Goal: Task Accomplishment & Management: Complete application form

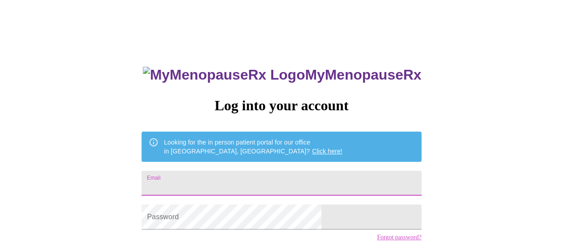
click at [250, 181] on input "Email" at bounding box center [282, 183] width 280 height 25
click at [239, 182] on input "Email" at bounding box center [282, 183] width 280 height 25
type input "[EMAIL_ADDRESS][DOMAIN_NAME]"
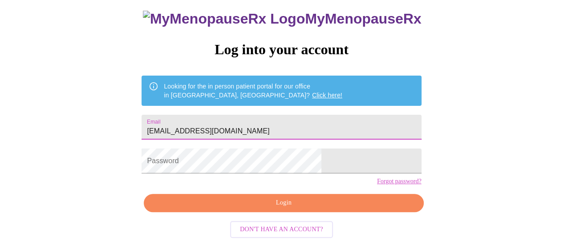
scroll to position [68, 0]
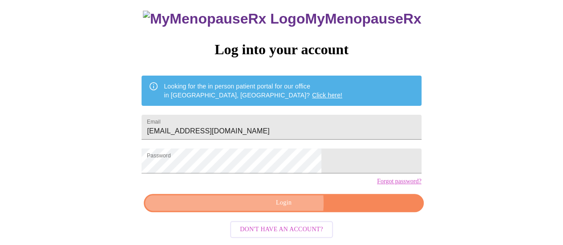
click at [282, 206] on span "Login" at bounding box center [283, 203] width 259 height 11
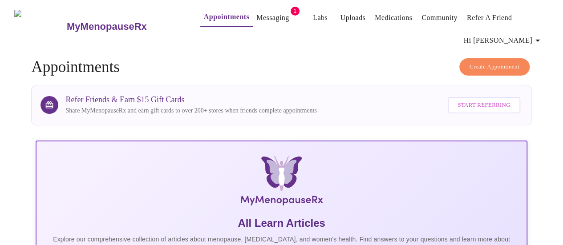
click at [260, 12] on link "Messaging" at bounding box center [272, 18] width 32 height 12
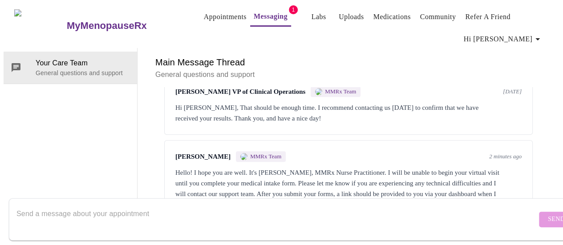
scroll to position [400, 0]
click at [142, 206] on textarea "Send a message about your appointment" at bounding box center [276, 219] width 520 height 28
type textarea "eek, will do that now sorry!"
click at [548, 214] on span "Send" at bounding box center [556, 219] width 17 height 11
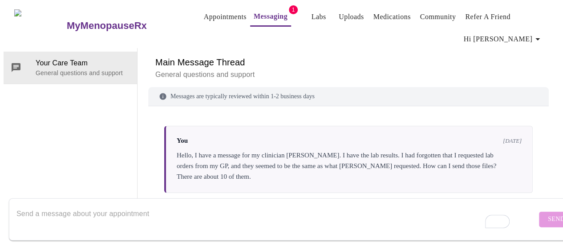
scroll to position [0, 0]
click at [204, 11] on link "Appointments" at bounding box center [225, 17] width 43 height 12
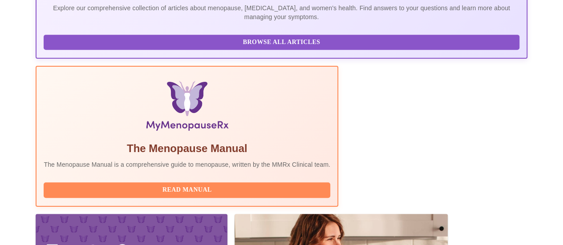
scroll to position [267, 0]
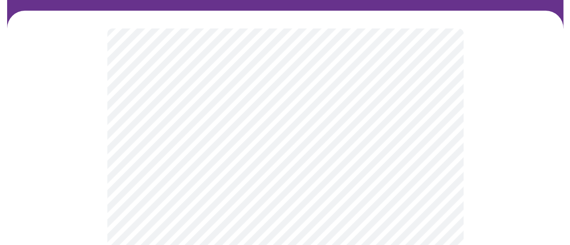
scroll to position [89, 0]
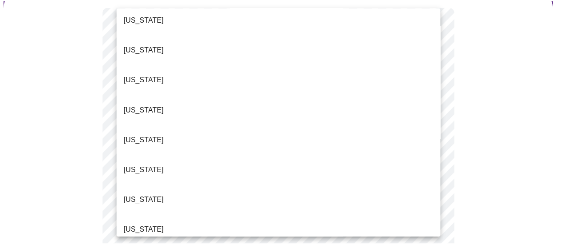
scroll to position [118, 0]
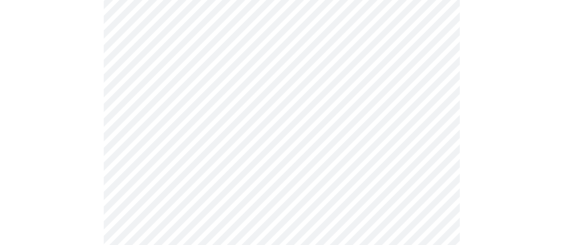
scroll to position [207, 0]
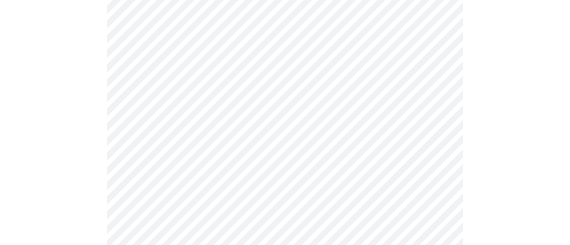
click at [150, 67] on body "MyMenopauseRx Appointments Messaging Labs Uploads Medications Community Refer a…" at bounding box center [285, 205] width 563 height 819
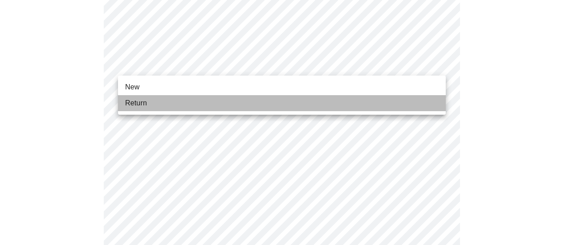
click at [135, 104] on span "Return" at bounding box center [136, 103] width 22 height 11
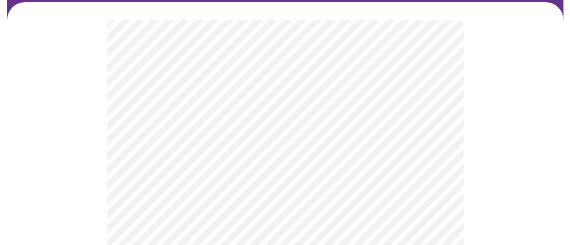
scroll to position [118, 0]
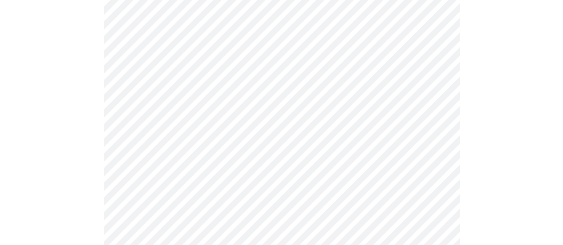
click at [257, 73] on body "MyMenopauseRx Appointments Messaging Labs Uploads Medications Community Refer a…" at bounding box center [282, 158] width 556 height 547
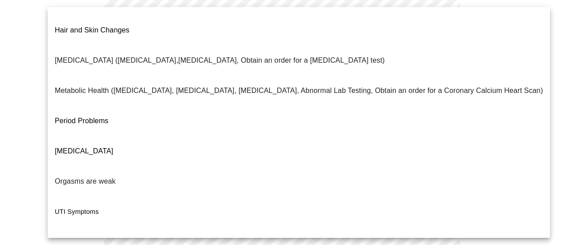
scroll to position [215, 0]
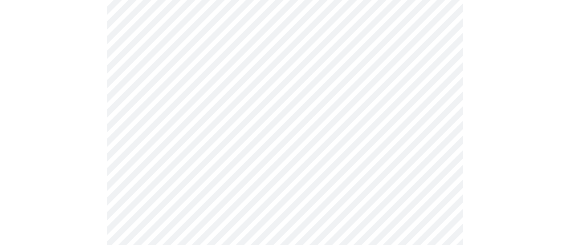
click at [175, 88] on body "MyMenopauseRx Appointments Messaging Labs Uploads Medications Community Refer a…" at bounding box center [285, 156] width 563 height 542
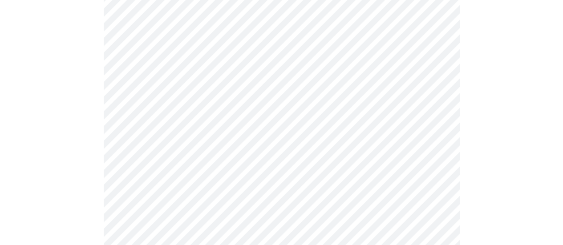
scroll to position [207, 0]
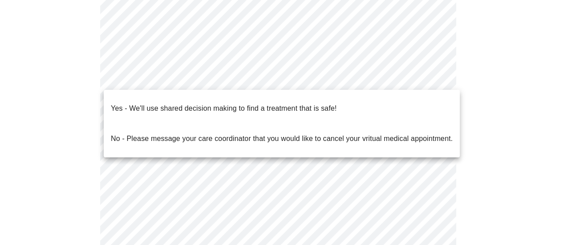
click at [265, 75] on body "MyMenopauseRx Appointments Messaging Labs Uploads Medications Community Refer a…" at bounding box center [282, 57] width 556 height 523
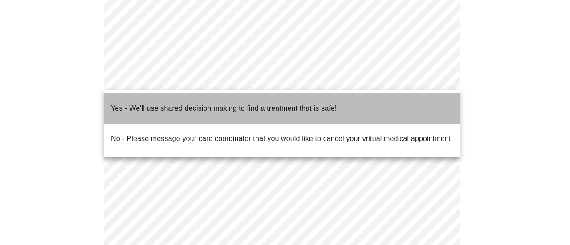
click at [117, 103] on p "Yes - We'll use shared decision making to find a treatment that is safe!" at bounding box center [224, 108] width 226 height 11
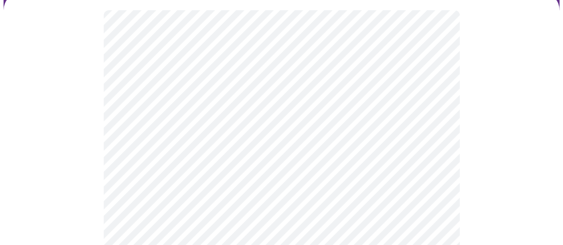
scroll to position [89, 0]
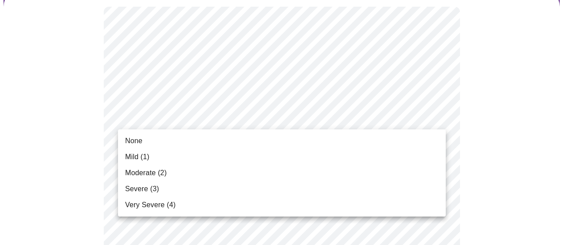
click at [137, 158] on span "Mild (1)" at bounding box center [137, 157] width 24 height 11
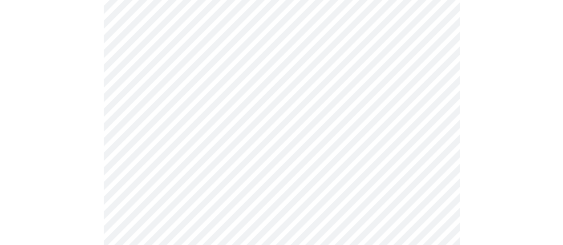
scroll to position [148, 0]
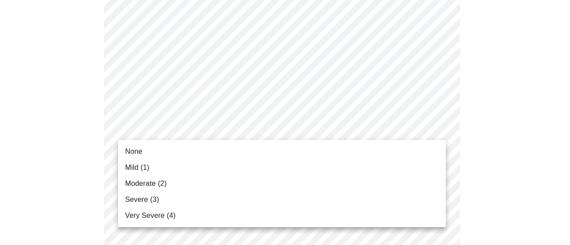
click at [140, 151] on span "None" at bounding box center [133, 151] width 17 height 11
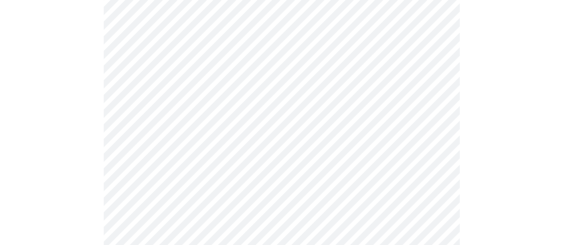
scroll to position [207, 0]
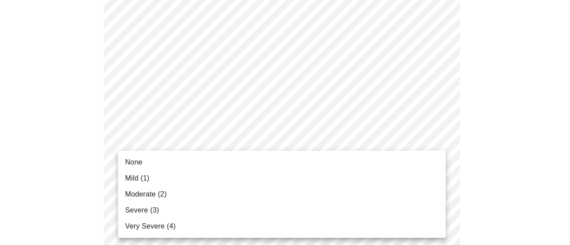
click at [133, 196] on span "Moderate (2)" at bounding box center [145, 194] width 41 height 11
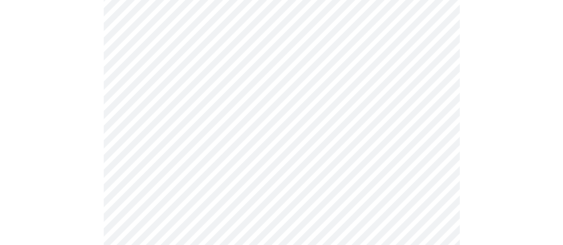
scroll to position [296, 0]
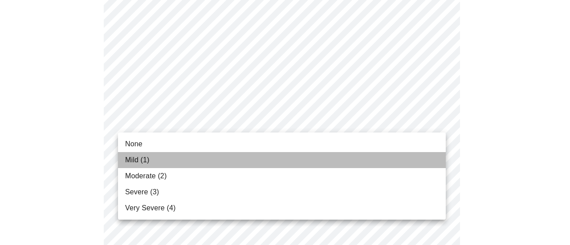
click at [134, 159] on span "Mild (1)" at bounding box center [137, 160] width 24 height 11
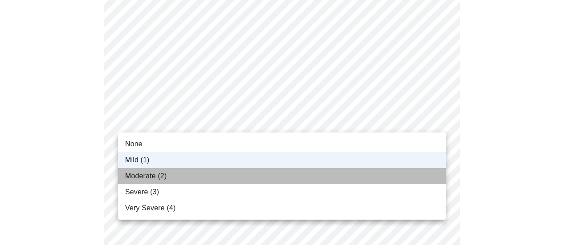
click at [134, 173] on span "Moderate (2)" at bounding box center [145, 176] width 41 height 11
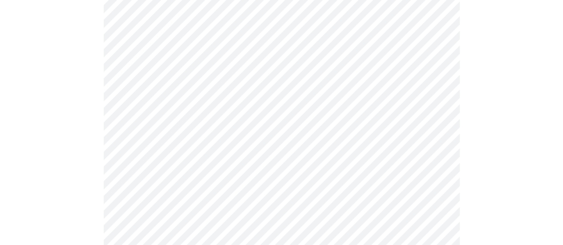
scroll to position [385, 0]
click at [161, 83] on body "MyMenopauseRx Appointments Messaging Labs Uploads Medications Community Refer a…" at bounding box center [282, 191] width 556 height 1147
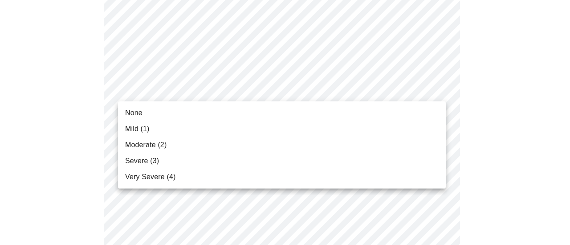
click at [132, 128] on span "Mild (1)" at bounding box center [137, 129] width 24 height 11
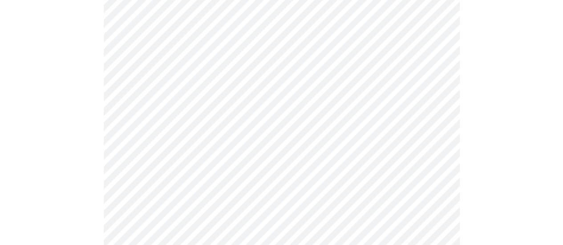
scroll to position [415, 0]
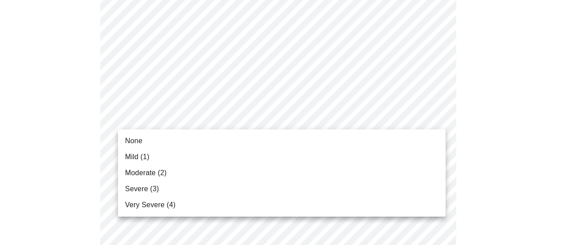
click at [155, 116] on body "MyMenopauseRx Appointments Messaging Labs Uploads Medications Community Refer a…" at bounding box center [282, 155] width 556 height 1134
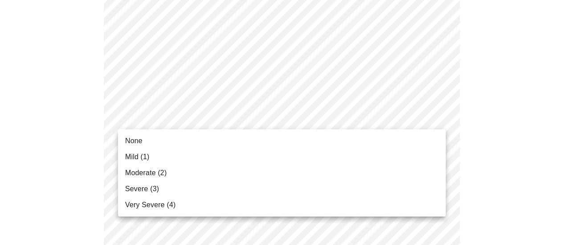
click at [136, 174] on span "Moderate (2)" at bounding box center [145, 173] width 41 height 11
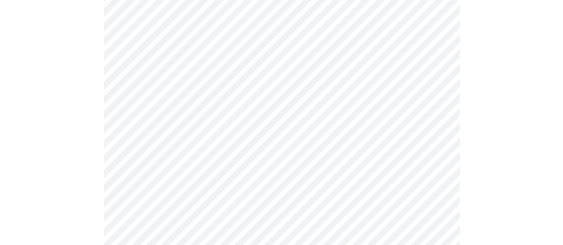
scroll to position [475, 0]
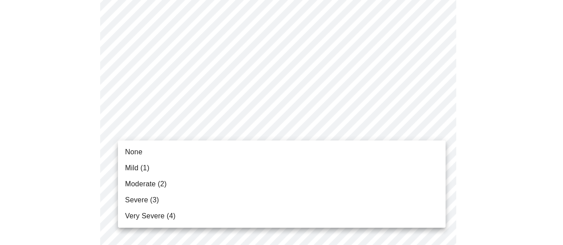
click at [135, 129] on body "MyMenopauseRx Appointments Messaging Labs Uploads Medications Community Refer a…" at bounding box center [282, 90] width 556 height 1122
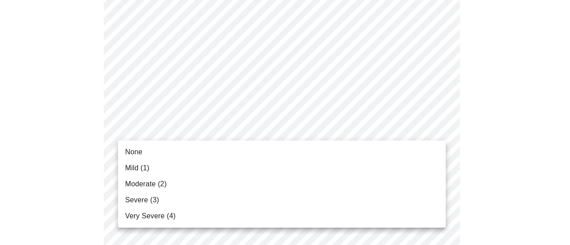
click at [142, 202] on span "Severe (3)" at bounding box center [142, 200] width 34 height 11
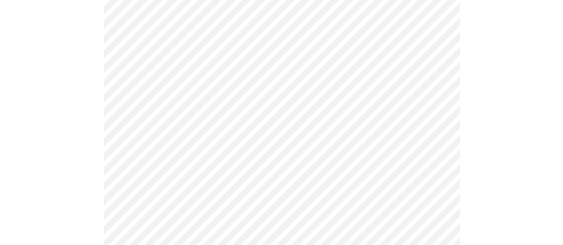
scroll to position [564, 0]
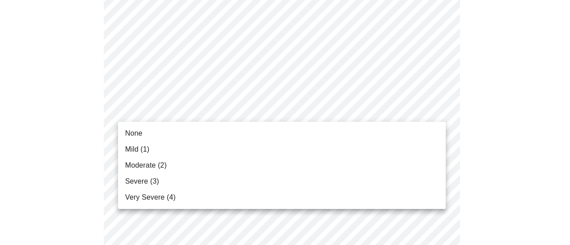
click at [139, 180] on span "Severe (3)" at bounding box center [142, 181] width 34 height 11
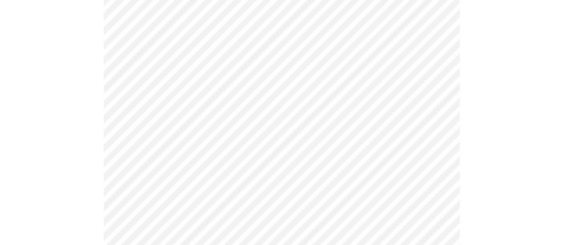
scroll to position [653, 0]
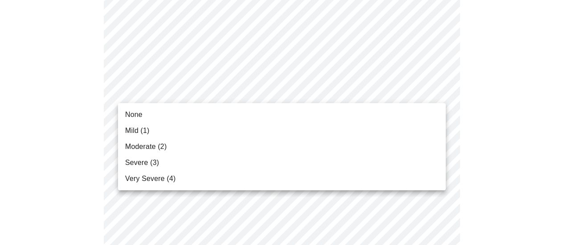
click at [138, 160] on span "Severe (3)" at bounding box center [142, 163] width 34 height 11
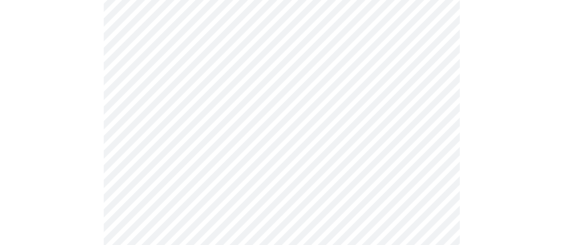
scroll to position [742, 0]
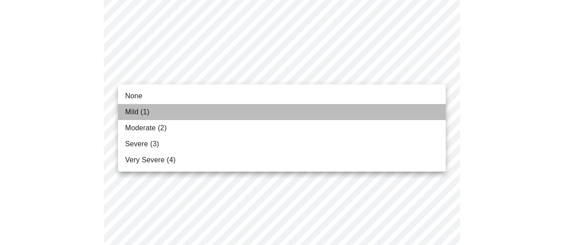
click at [139, 111] on span "Mild (1)" at bounding box center [137, 112] width 24 height 11
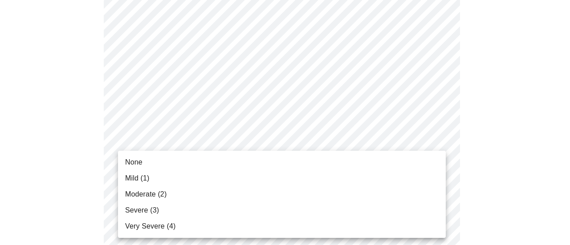
click at [136, 179] on span "Mild (1)" at bounding box center [137, 178] width 24 height 11
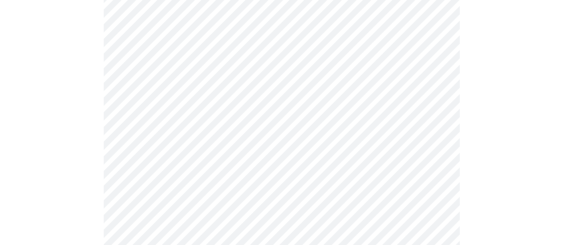
scroll to position [385, 0]
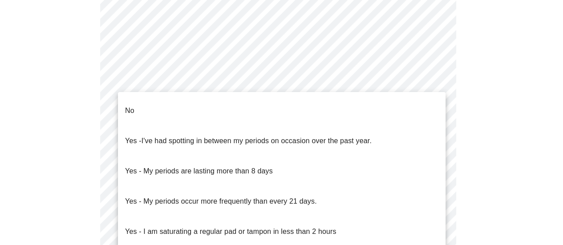
click at [179, 131] on body "MyMenopauseRx Appointments Messaging Labs Uploads Medications Community Refer a…" at bounding box center [282, 45] width 556 height 854
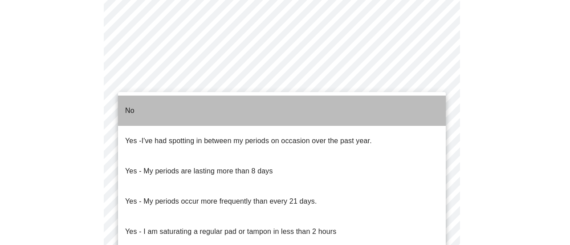
click at [134, 105] on li "No" at bounding box center [282, 111] width 328 height 30
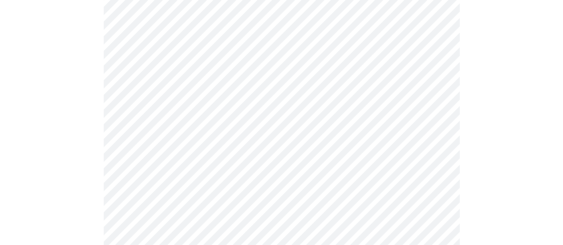
scroll to position [475, 0]
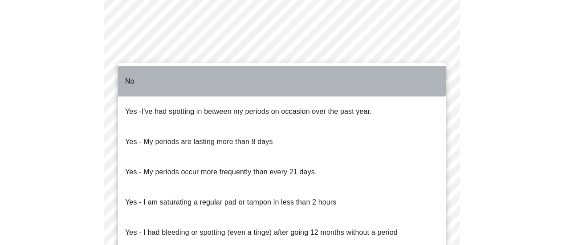
click at [129, 76] on p "No" at bounding box center [129, 81] width 9 height 11
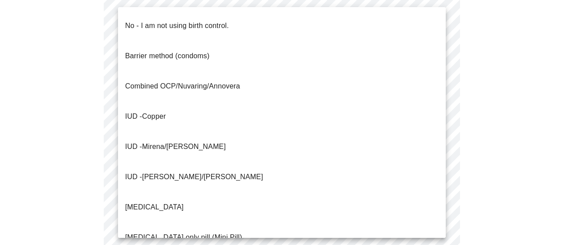
click at [142, 20] on p "No - I am not using birth control." at bounding box center [177, 25] width 104 height 11
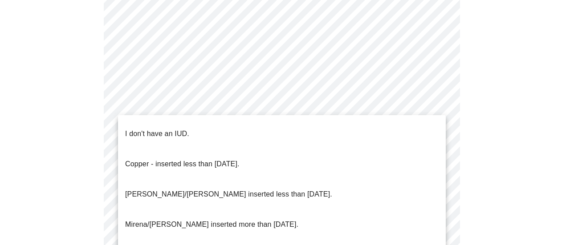
click at [135, 129] on p "I don't have an IUD." at bounding box center [157, 134] width 64 height 11
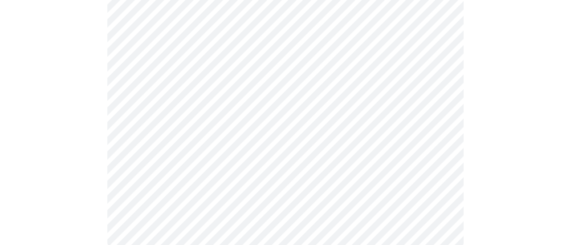
scroll to position [592, 0]
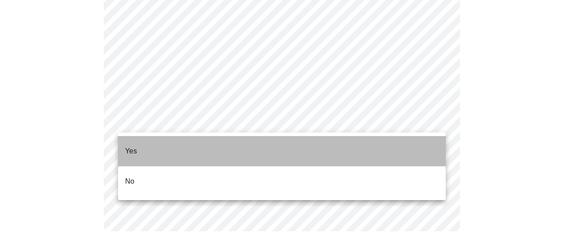
click at [134, 146] on p "Yes" at bounding box center [131, 151] width 12 height 11
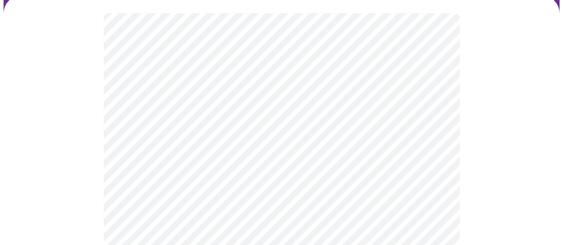
scroll to position [89, 0]
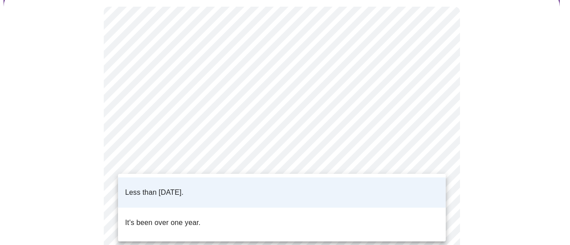
click at [150, 187] on p "Less than [DATE]." at bounding box center [154, 192] width 58 height 11
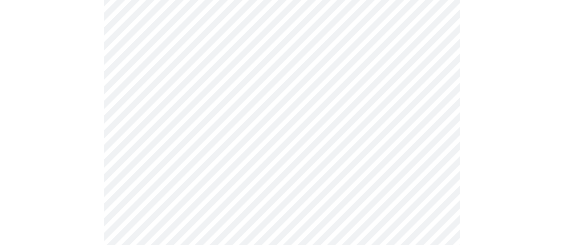
scroll to position [207, 0]
click at [159, 111] on body "MyMenopauseRx Appointments Messaging Labs Uploads Medications Community Refer a…" at bounding box center [282, 131] width 556 height 670
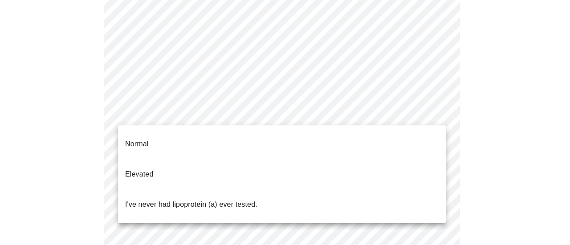
click at [149, 199] on p "I've never had lipoprotein (a) ever tested." at bounding box center [191, 204] width 132 height 11
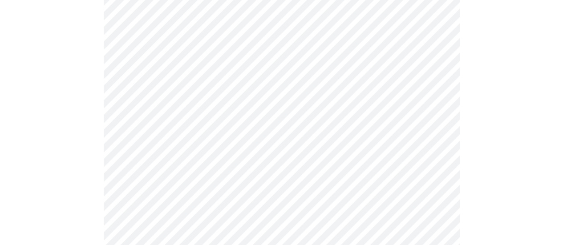
scroll to position [178, 0]
click at [5, 170] on div "MyMenopauseRx Appointments Messaging Labs Uploads Medications Community Refer a…" at bounding box center [282, 57] width 556 height 463
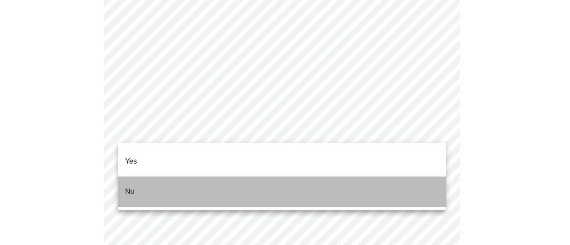
click at [129, 187] on p "No" at bounding box center [129, 192] width 9 height 11
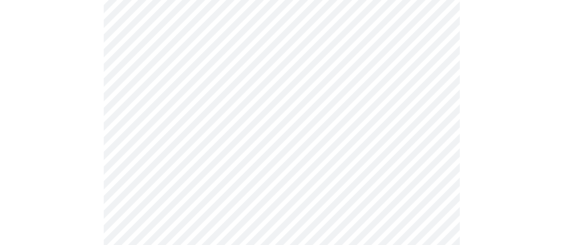
scroll to position [890, 0]
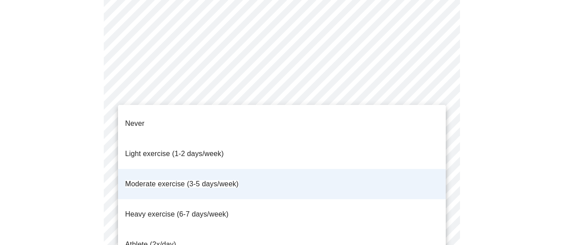
click at [158, 180] on span "Moderate exercise (3-5 days/week)" at bounding box center [182, 184] width 114 height 8
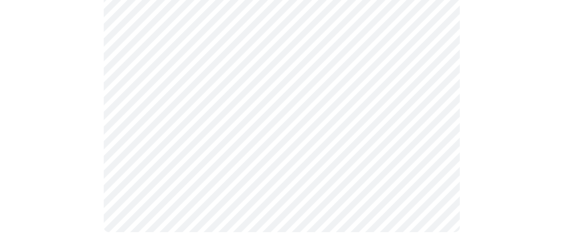
scroll to position [455, 0]
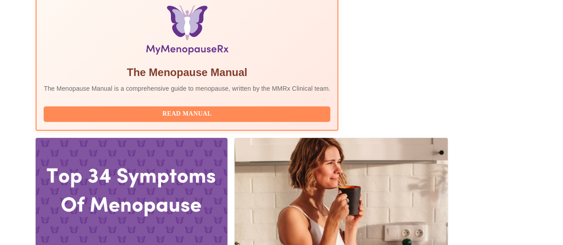
scroll to position [307, 0]
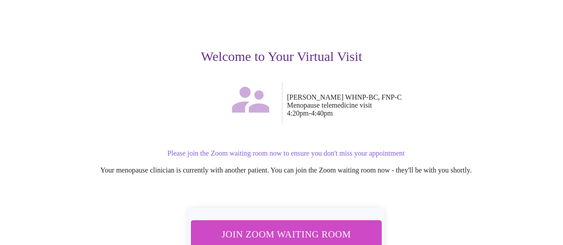
scroll to position [89, 0]
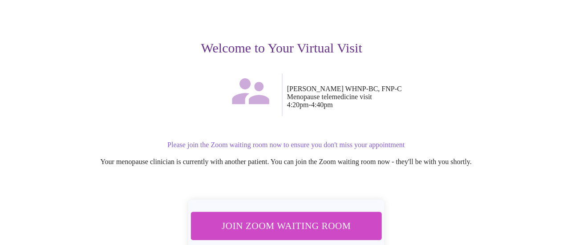
click at [274, 223] on span "Join Zoom Waiting Room" at bounding box center [285, 226] width 167 height 16
